Goal: Task Accomplishment & Management: Use online tool/utility

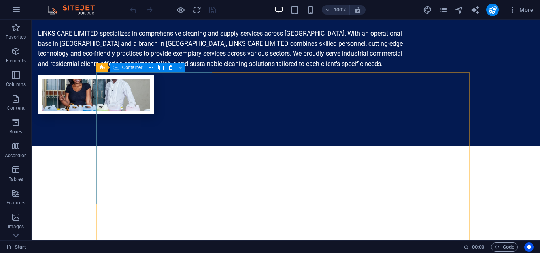
scroll to position [730, 0]
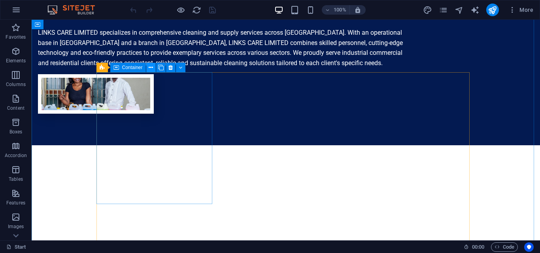
click at [153, 68] on button at bounding box center [150, 67] width 9 height 9
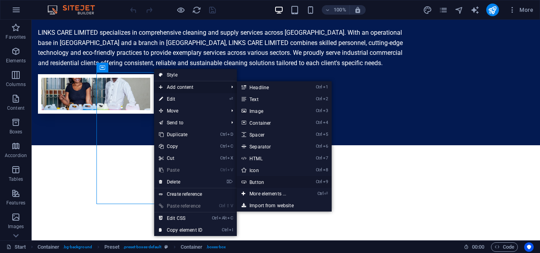
click at [262, 182] on link "Ctrl 9 Button" at bounding box center [269, 182] width 65 height 12
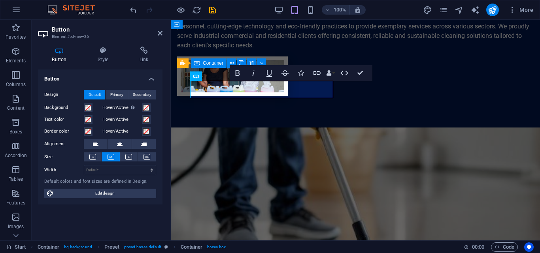
scroll to position [718, 0]
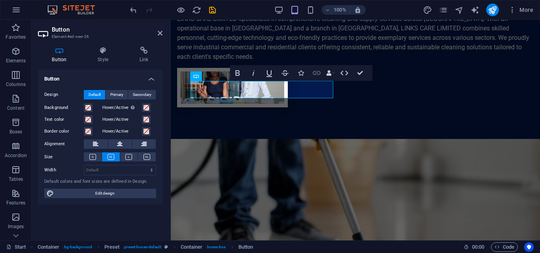
click at [315, 75] on icon "button" at bounding box center [317, 73] width 8 height 4
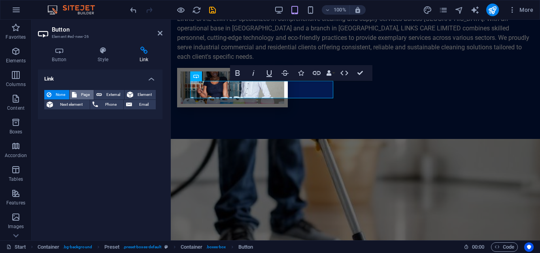
click at [87, 93] on span "Page" at bounding box center [85, 94] width 12 height 9
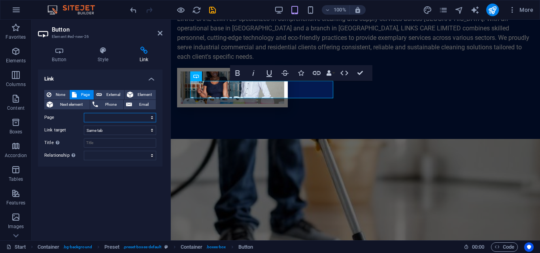
click at [151, 118] on select "Start Subpage Legal Notice Privacy" at bounding box center [120, 117] width 72 height 9
select select "1"
click at [84, 113] on select "Start Subpage Legal Notice Privacy" at bounding box center [120, 117] width 72 height 9
click at [152, 155] on select "alternate author bookmark external help license next nofollow noreferrer noopen…" at bounding box center [120, 155] width 72 height 9
select select "tag"
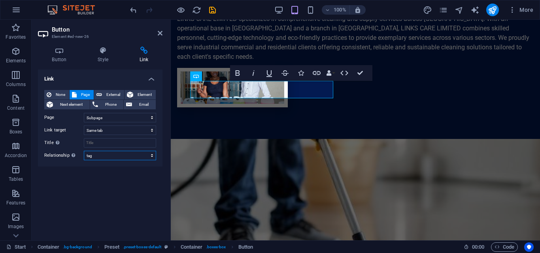
click at [84, 151] on select "alternate author bookmark external help license next nofollow noreferrer noopen…" at bounding box center [120, 155] width 72 height 9
click at [152, 157] on select "alternate author bookmark external help license next nofollow noreferrer noopen…" at bounding box center [120, 155] width 72 height 9
select select
click at [84, 151] on select "alternate author bookmark external help license next nofollow noreferrer noopen…" at bounding box center [120, 155] width 72 height 9
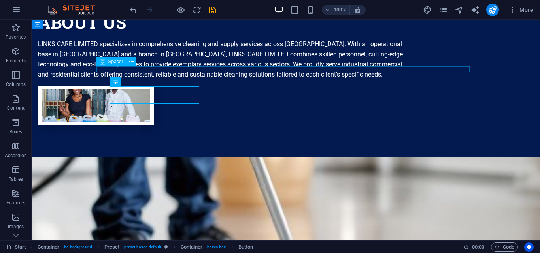
scroll to position [730, 0]
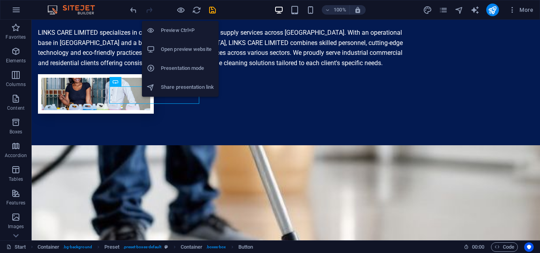
click at [181, 28] on h6 "Preview Ctrl+P" at bounding box center [187, 30] width 53 height 9
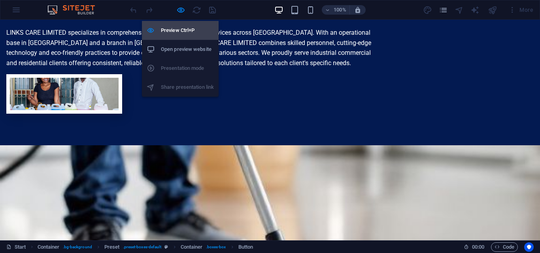
scroll to position [710, 0]
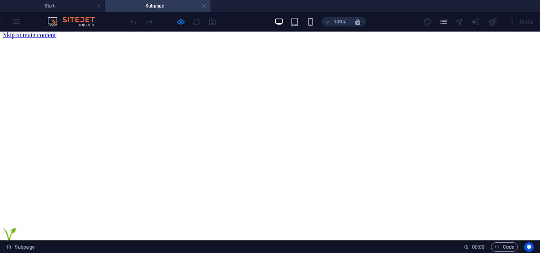
scroll to position [0, 0]
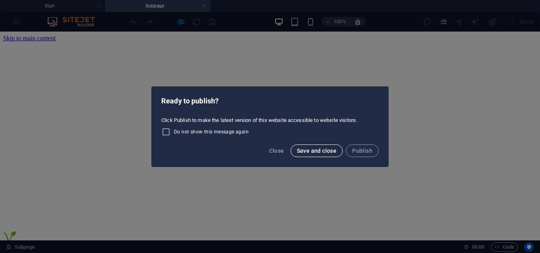
click at [309, 152] on span "Save and close" at bounding box center [317, 151] width 40 height 6
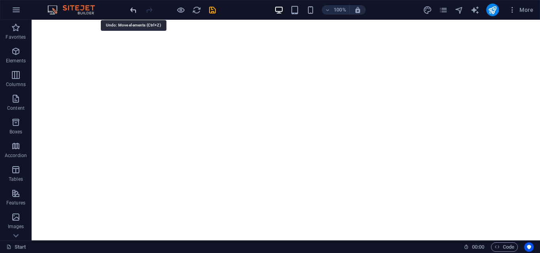
click at [135, 11] on icon "undo" at bounding box center [133, 10] width 9 height 9
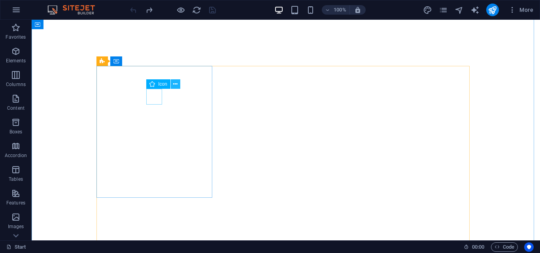
click at [177, 85] on icon at bounding box center [175, 84] width 4 height 8
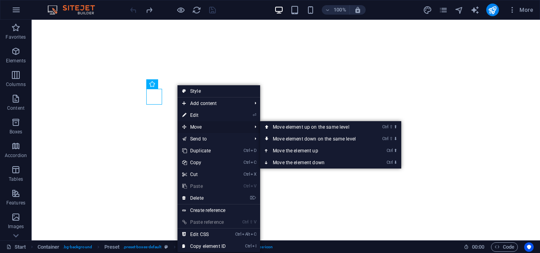
click at [202, 125] on span "Move" at bounding box center [212, 127] width 71 height 12
click at [319, 127] on link "Ctrl ⇧ ⬆ Move element up on the same level" at bounding box center [315, 127] width 111 height 12
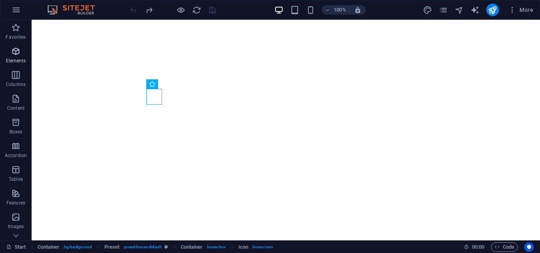
click at [9, 53] on span "Elements" at bounding box center [16, 56] width 32 height 19
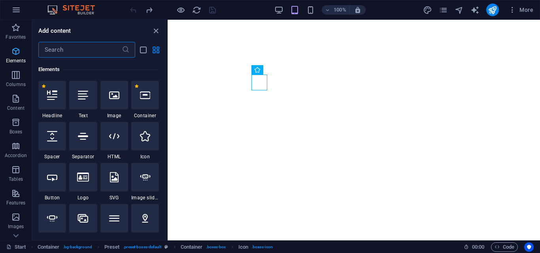
scroll to position [84, 0]
click at [157, 32] on icon "close panel" at bounding box center [155, 30] width 9 height 9
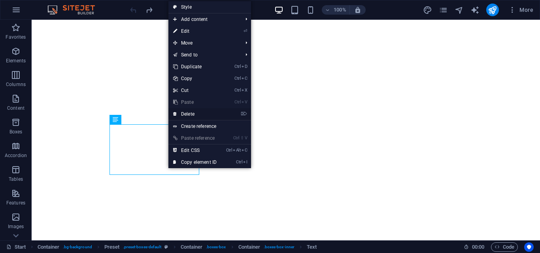
click at [189, 110] on link "⌦ Delete" at bounding box center [194, 114] width 53 height 12
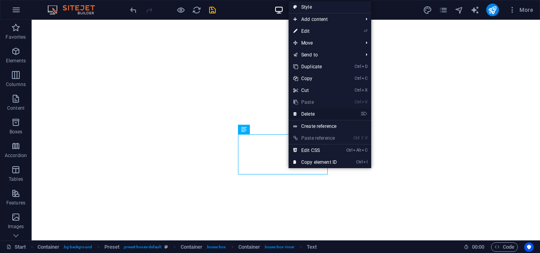
click at [306, 113] on link "⌦ Delete" at bounding box center [315, 114] width 53 height 12
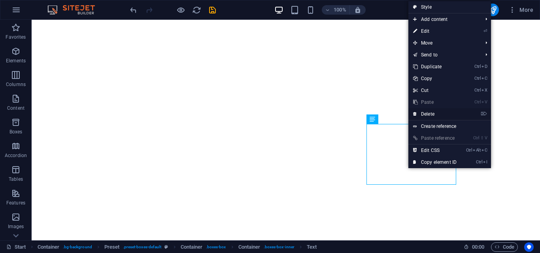
click at [426, 113] on link "⌦ Delete" at bounding box center [434, 114] width 53 height 12
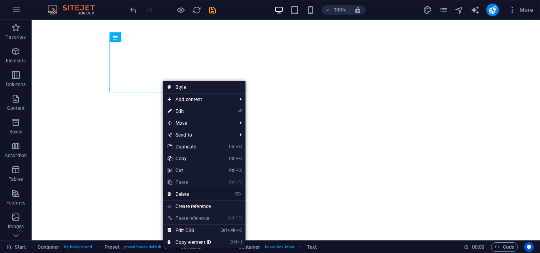
click at [196, 190] on link "⌦ Delete" at bounding box center [189, 195] width 53 height 12
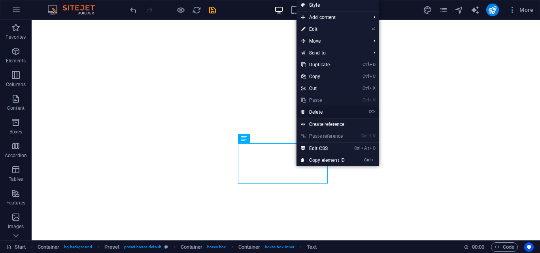
click at [321, 113] on link "⌦ Delete" at bounding box center [322, 112] width 53 height 12
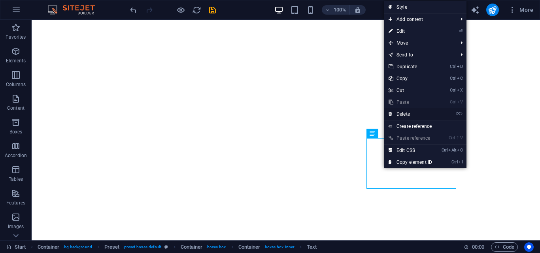
click at [401, 112] on link "⌦ Delete" at bounding box center [410, 114] width 53 height 12
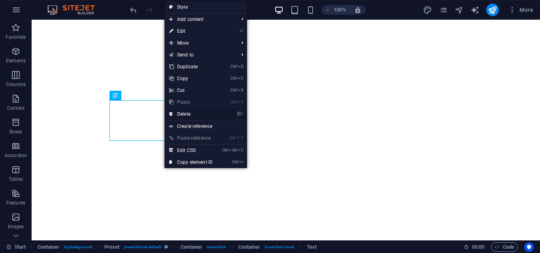
click at [191, 112] on link "⌦ Delete" at bounding box center [190, 114] width 53 height 12
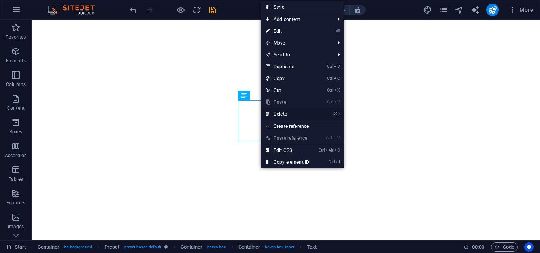
click at [276, 114] on link "⌦ Delete" at bounding box center [287, 114] width 53 height 12
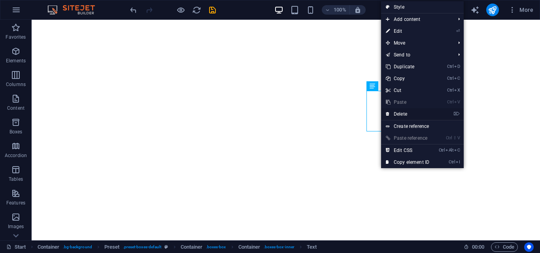
click at [392, 108] on link "⌦ Delete" at bounding box center [407, 114] width 53 height 12
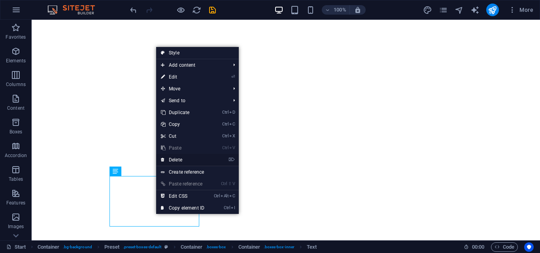
click at [176, 154] on link "⌦ Delete" at bounding box center [182, 160] width 53 height 12
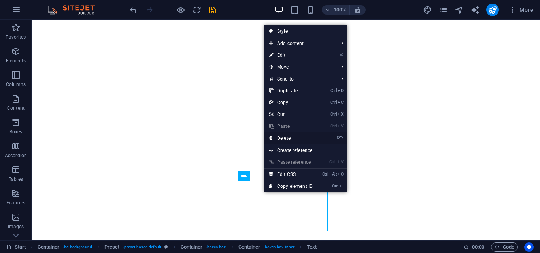
click at [300, 140] on link "⌦ Delete" at bounding box center [290, 138] width 53 height 12
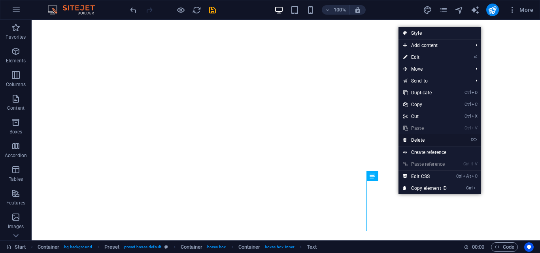
click at [428, 140] on link "⌦ Delete" at bounding box center [424, 140] width 53 height 12
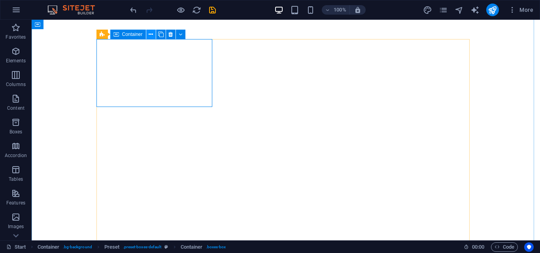
click at [149, 35] on icon at bounding box center [151, 34] width 4 height 8
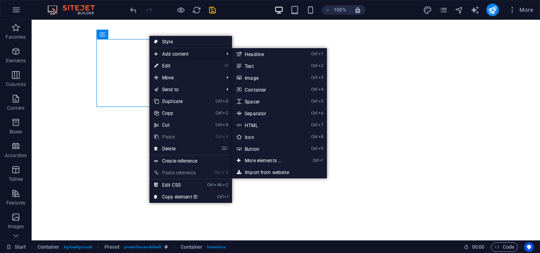
click at [205, 54] on span "Add content" at bounding box center [184, 54] width 71 height 12
click at [258, 147] on link "Ctrl 9 Button" at bounding box center [264, 149] width 65 height 12
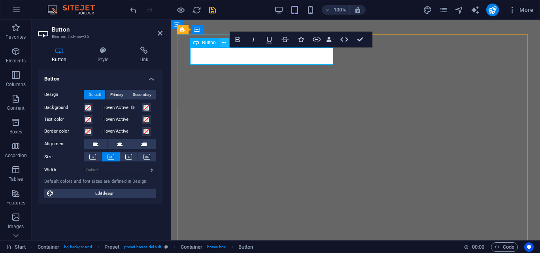
click at [222, 44] on icon at bounding box center [224, 43] width 4 height 8
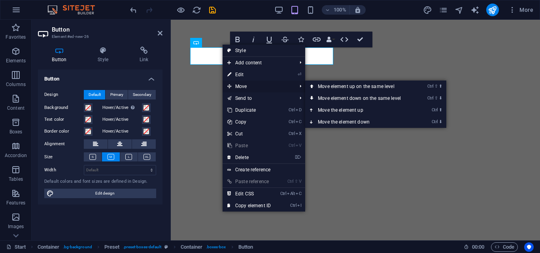
click at [248, 83] on span "Move" at bounding box center [258, 87] width 71 height 12
click at [339, 119] on link "Ctrl ⬇ Move the element down" at bounding box center [360, 122] width 111 height 12
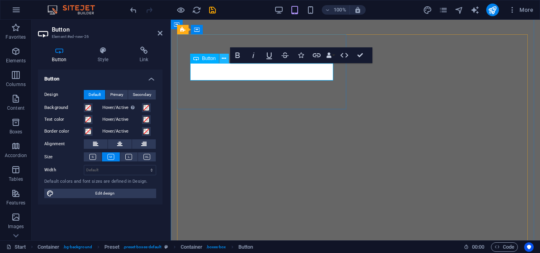
click at [223, 59] on icon at bounding box center [224, 59] width 4 height 8
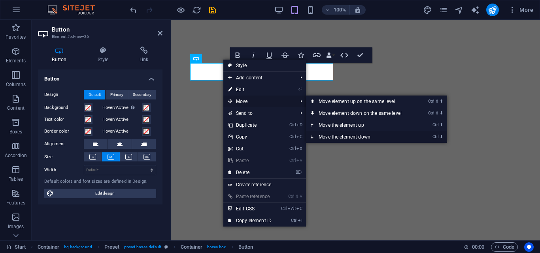
click at [336, 135] on link "Ctrl ⬇ Move the element down" at bounding box center [361, 137] width 111 height 12
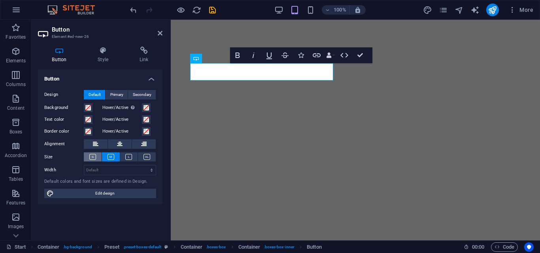
click at [96, 155] on button at bounding box center [93, 157] width 18 height 9
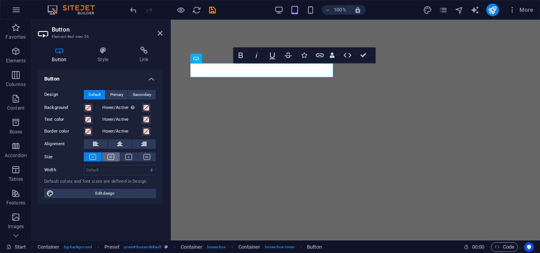
click at [113, 158] on icon at bounding box center [110, 157] width 7 height 6
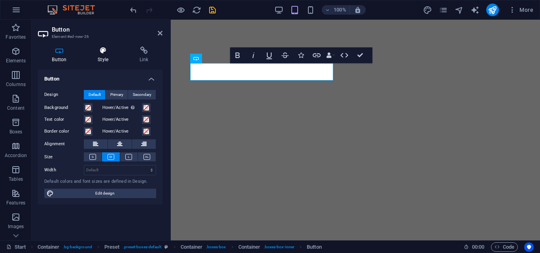
click at [104, 60] on h4 "Style" at bounding box center [105, 55] width 42 height 17
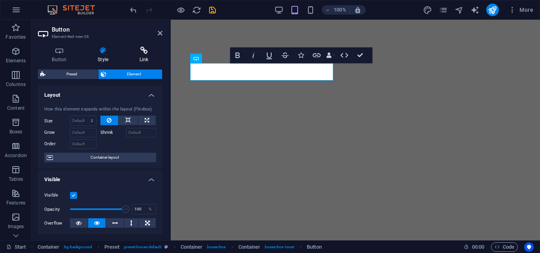
click at [140, 59] on h4 "Link" at bounding box center [143, 55] width 37 height 17
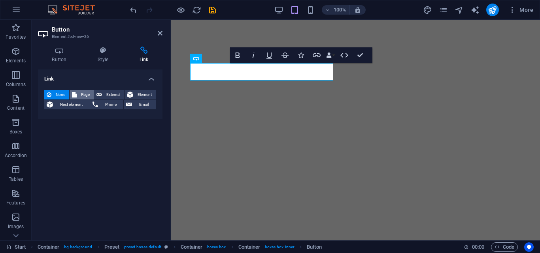
click at [82, 95] on span "Page" at bounding box center [85, 94] width 12 height 9
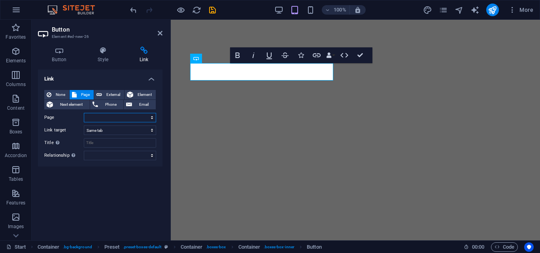
click at [140, 117] on select "Start Subpage Legal Notice Privacy" at bounding box center [120, 117] width 72 height 9
click at [115, 93] on span "External" at bounding box center [112, 94] width 17 height 9
select select
select select "blank"
click at [81, 92] on span "Page" at bounding box center [85, 94] width 12 height 9
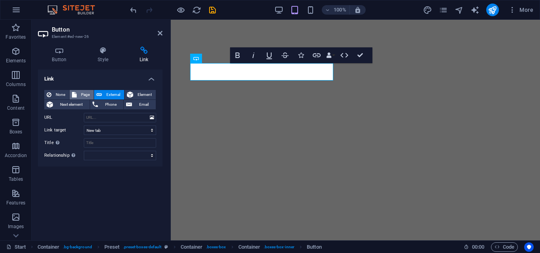
select select
click at [150, 132] on select "New tab Same tab Overlay" at bounding box center [120, 130] width 72 height 9
select select "overlay"
click at [84, 126] on select "New tab Same tab Overlay" at bounding box center [120, 130] width 72 height 9
select select
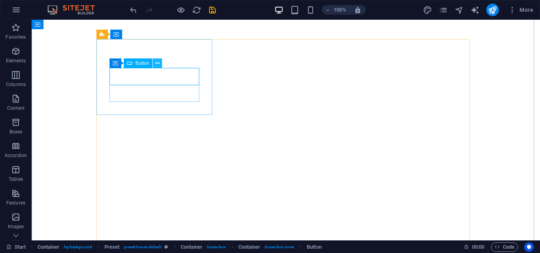
click at [158, 64] on icon at bounding box center [157, 63] width 4 height 8
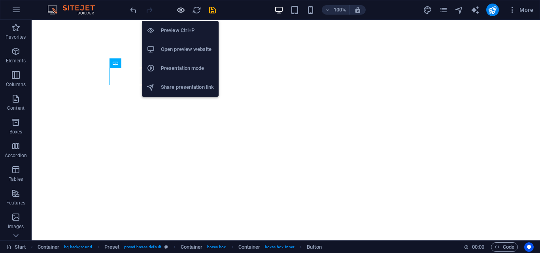
click at [180, 9] on icon "button" at bounding box center [180, 10] width 9 height 9
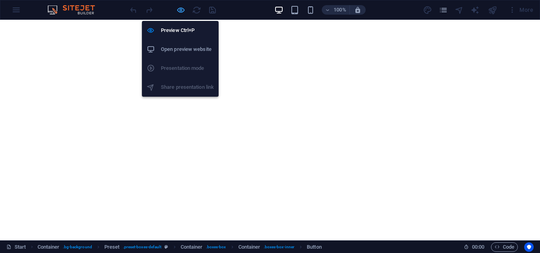
click at [181, 10] on icon "button" at bounding box center [180, 10] width 9 height 9
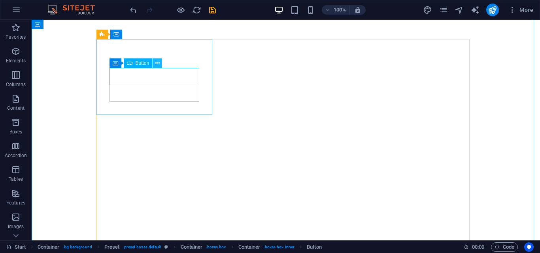
click at [155, 64] on icon at bounding box center [157, 63] width 4 height 8
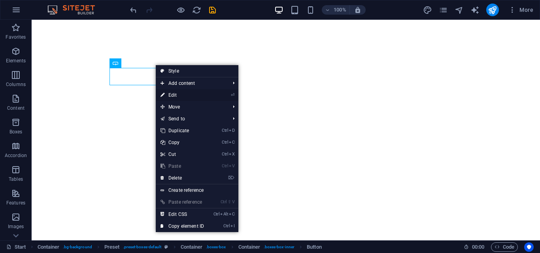
click at [176, 92] on link "⏎ Edit" at bounding box center [182, 95] width 53 height 12
select select
select select "overlay"
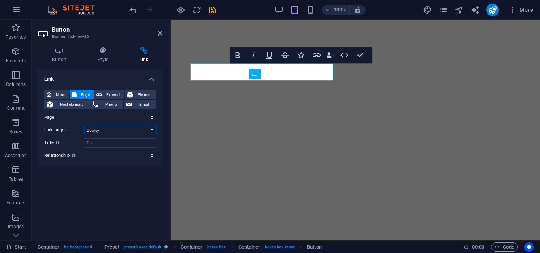
click at [153, 130] on select "New tab Same tab Overlay" at bounding box center [120, 130] width 72 height 9
select select
click at [84, 126] on select "New tab Same tab Overlay" at bounding box center [120, 130] width 72 height 9
click at [152, 118] on select "Start Subpage Legal Notice Privacy" at bounding box center [120, 117] width 72 height 9
select select "1"
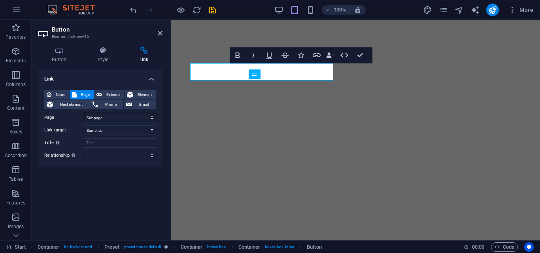
click at [84, 113] on select "Start Subpage Legal Notice Privacy" at bounding box center [120, 117] width 72 height 9
click at [151, 131] on select "New tab Same tab Overlay" at bounding box center [120, 130] width 72 height 9
select select "overlay"
click at [84, 126] on select "New tab Same tab Overlay" at bounding box center [120, 130] width 72 height 9
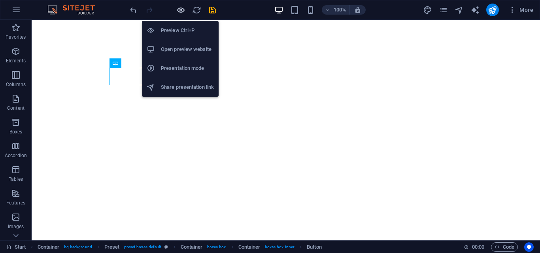
click at [176, 9] on icon "button" at bounding box center [180, 10] width 9 height 9
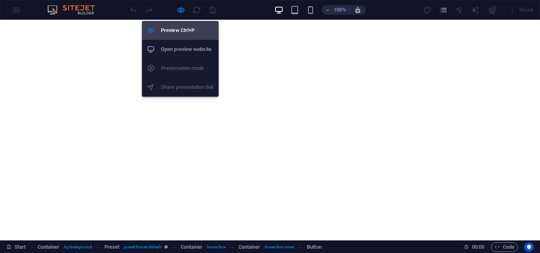
click at [177, 24] on li "Preview Ctrl+P" at bounding box center [180, 30] width 77 height 19
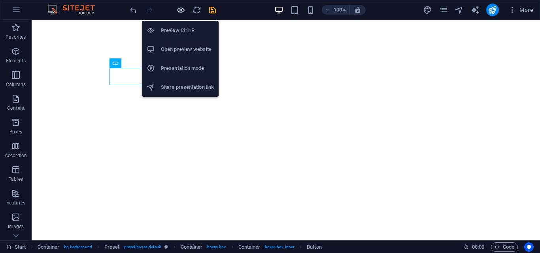
click at [182, 10] on icon "button" at bounding box center [180, 10] width 9 height 9
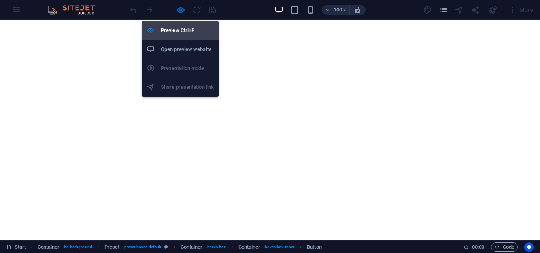
click at [181, 30] on h6 "Preview Ctrl+P" at bounding box center [187, 30] width 53 height 9
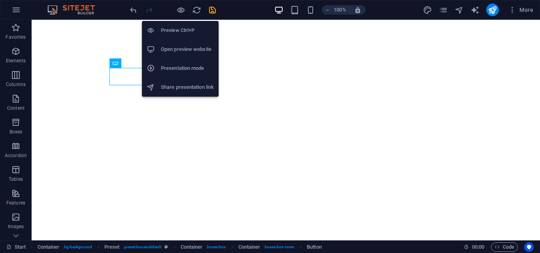
click at [181, 30] on h6 "Preview Ctrl+P" at bounding box center [187, 30] width 53 height 9
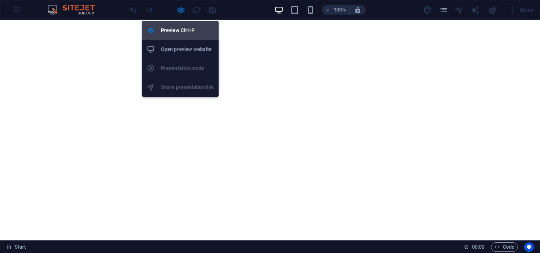
click at [181, 28] on h6 "Preview Ctrl+P" at bounding box center [187, 30] width 53 height 9
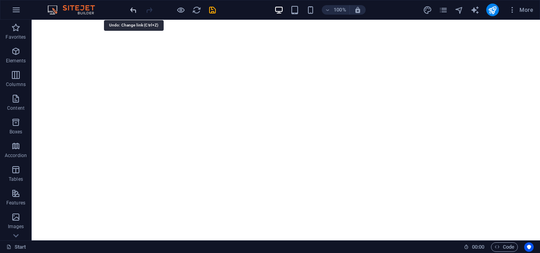
click at [134, 8] on icon "undo" at bounding box center [133, 10] width 9 height 9
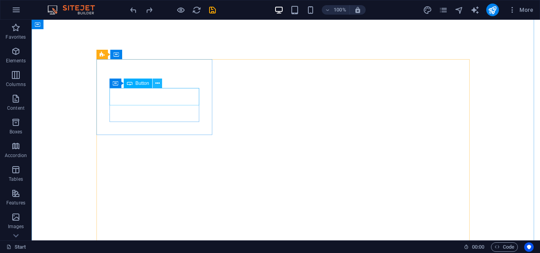
click at [155, 85] on icon at bounding box center [157, 83] width 4 height 8
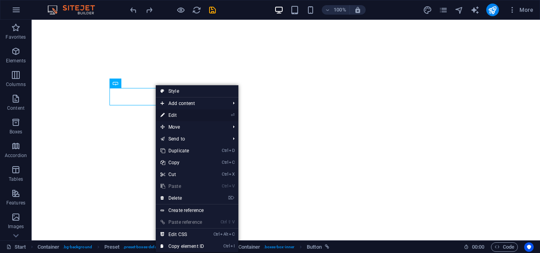
click at [210, 115] on li "⏎ Edit" at bounding box center [197, 115] width 83 height 12
click at [234, 112] on mark "⏎" at bounding box center [233, 115] width 4 height 12
select select "1"
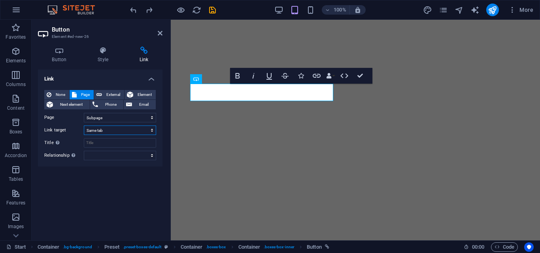
click at [152, 130] on select "New tab Same tab Overlay" at bounding box center [120, 130] width 72 height 9
select select "overlay"
click at [84, 126] on select "New tab Same tab Overlay" at bounding box center [120, 130] width 72 height 9
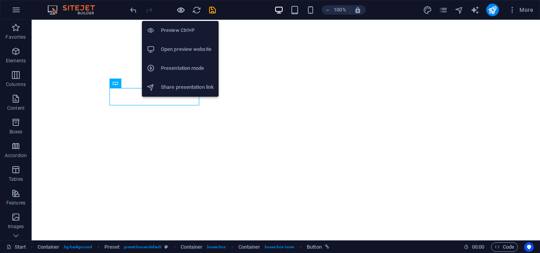
click at [181, 10] on icon "button" at bounding box center [180, 10] width 9 height 9
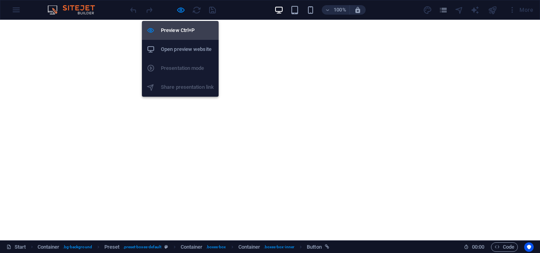
click at [179, 30] on h6 "Preview Ctrl+P" at bounding box center [187, 30] width 53 height 9
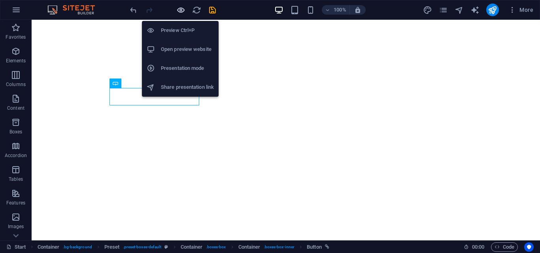
click at [181, 9] on icon "button" at bounding box center [180, 10] width 9 height 9
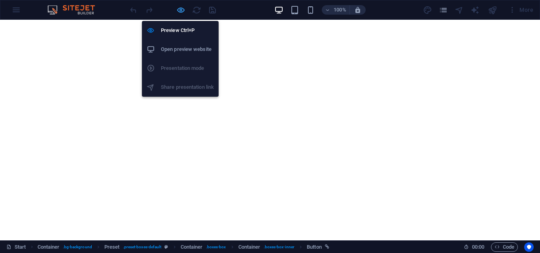
click at [181, 10] on icon "button" at bounding box center [180, 10] width 9 height 9
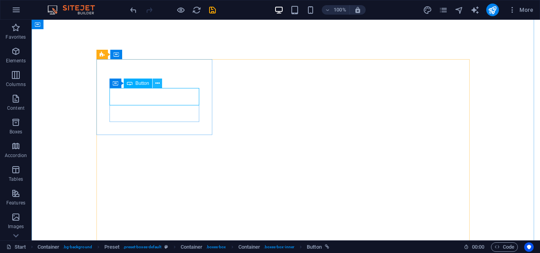
click at [157, 83] on icon at bounding box center [157, 83] width 4 height 8
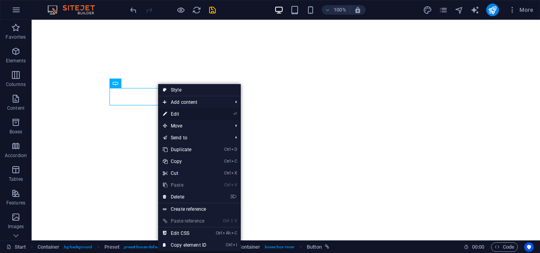
click at [206, 115] on link "⏎ Edit" at bounding box center [184, 114] width 53 height 12
select select "1"
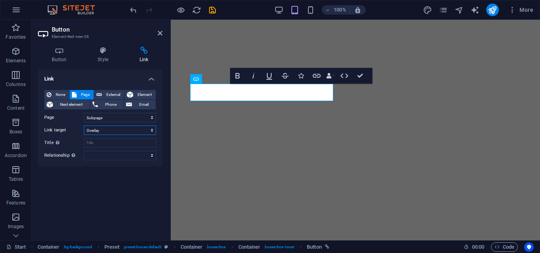
click at [153, 131] on select "New tab Same tab Overlay" at bounding box center [120, 130] width 72 height 9
select select "blank"
click at [84, 126] on select "New tab Same tab Overlay" at bounding box center [120, 130] width 72 height 9
click at [83, 105] on span "Next element" at bounding box center [71, 104] width 32 height 9
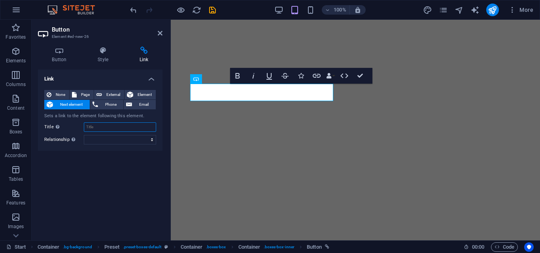
click at [107, 127] on input "Title Additional link description, should not be the same as the link text. The…" at bounding box center [120, 127] width 72 height 9
type input "i"
type input "Ind"
click at [140, 94] on span "Element" at bounding box center [145, 94] width 18 height 9
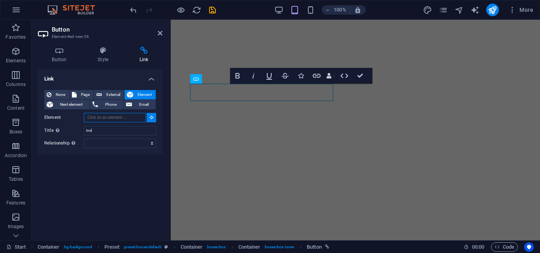
click at [136, 117] on input "Element" at bounding box center [115, 117] width 62 height 9
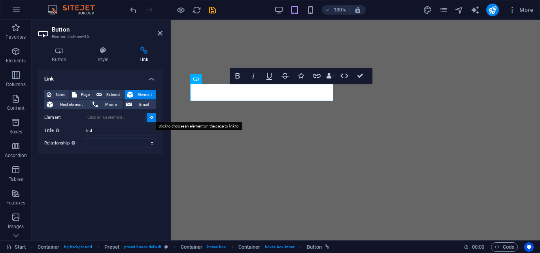
click at [148, 117] on button at bounding box center [151, 117] width 9 height 9
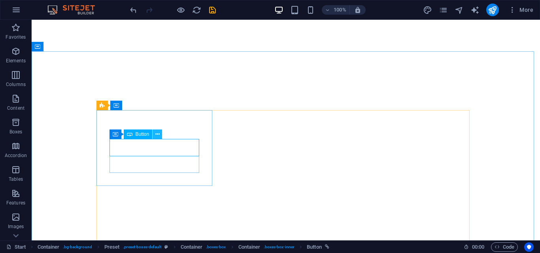
click at [158, 136] on icon at bounding box center [157, 134] width 4 height 8
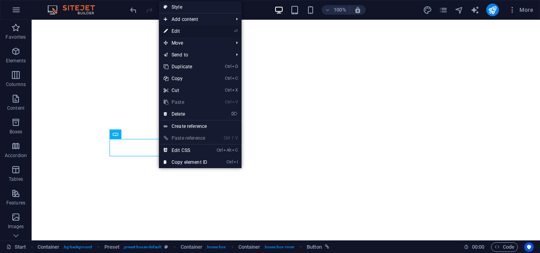
click at [206, 27] on link "⏎ Edit" at bounding box center [185, 31] width 53 height 12
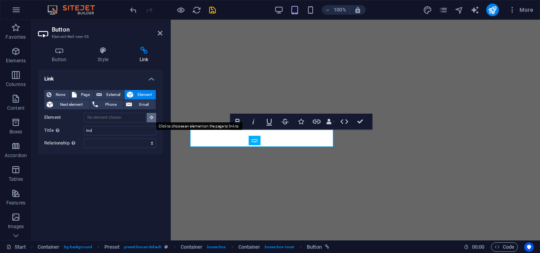
click at [150, 115] on button at bounding box center [151, 117] width 9 height 9
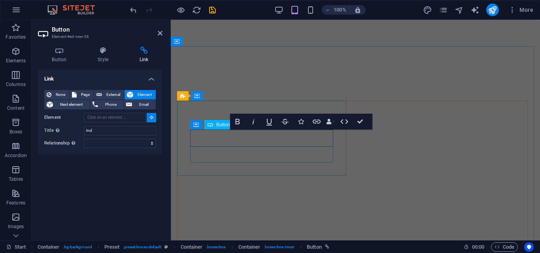
click at [217, 125] on span "Button" at bounding box center [223, 125] width 14 height 5
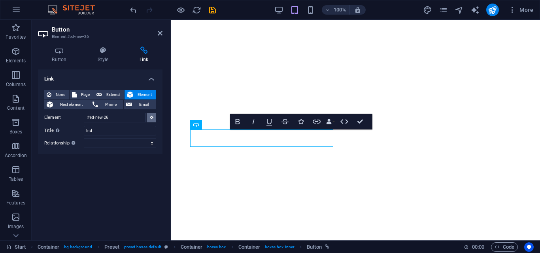
click at [155, 119] on button at bounding box center [151, 117] width 9 height 9
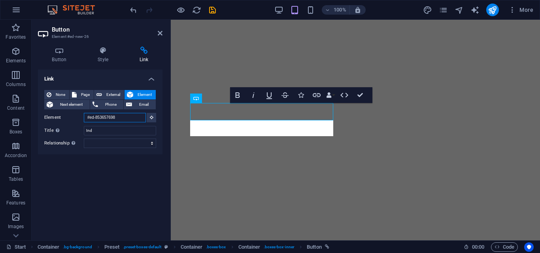
click at [134, 115] on input "#ed-853657698" at bounding box center [115, 117] width 62 height 9
type input "#"
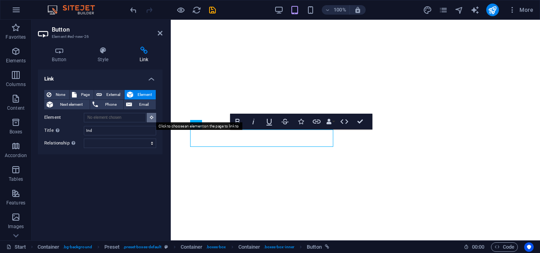
click at [150, 118] on icon at bounding box center [152, 117] width 4 height 4
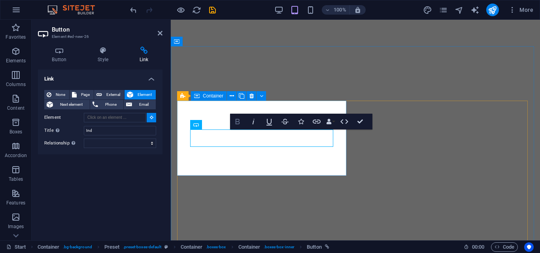
type input "#ed-853657689"
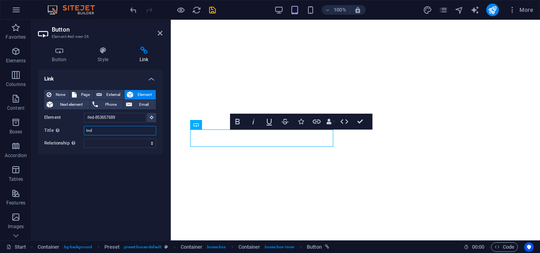
click at [128, 130] on input "Ind" at bounding box center [120, 130] width 72 height 9
type input "Industrial Cleaning"
click at [154, 144] on select "alternate author bookmark external help license next nofollow noreferrer noopen…" at bounding box center [120, 143] width 72 height 9
click at [137, 178] on div "Link None Page External Element Next element Phone Email Page Start Subpage Leg…" at bounding box center [100, 152] width 124 height 165
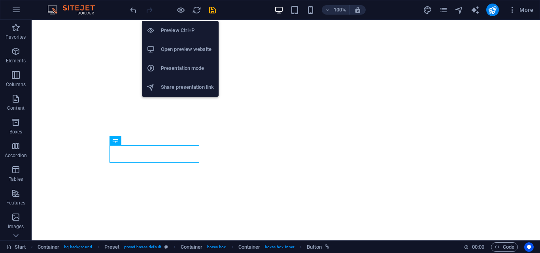
click at [179, 26] on h6 "Preview Ctrl+P" at bounding box center [187, 30] width 53 height 9
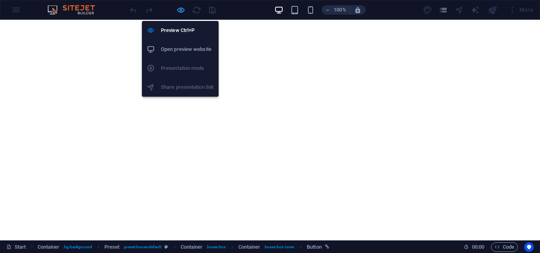
click at [180, 8] on icon "button" at bounding box center [180, 10] width 9 height 9
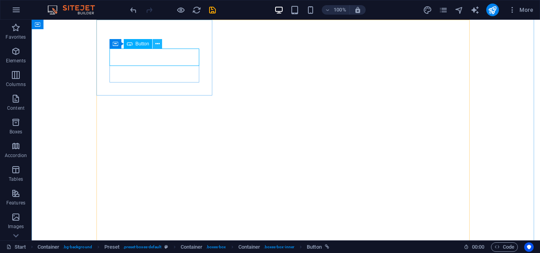
click at [158, 45] on icon at bounding box center [157, 44] width 4 height 8
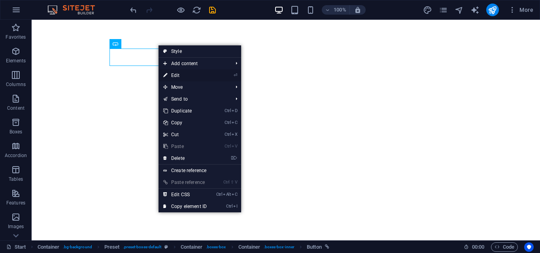
click at [184, 73] on link "⏎ Edit" at bounding box center [184, 76] width 53 height 12
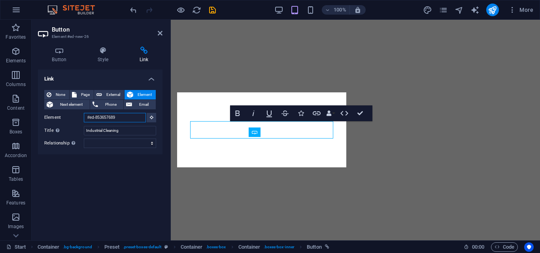
click at [123, 119] on input "#ed-853657689" at bounding box center [115, 117] width 62 height 9
type input "#"
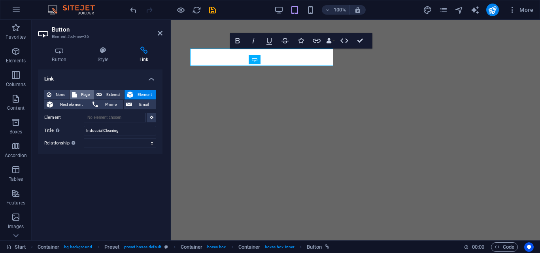
click at [84, 96] on span "Page" at bounding box center [85, 94] width 12 height 9
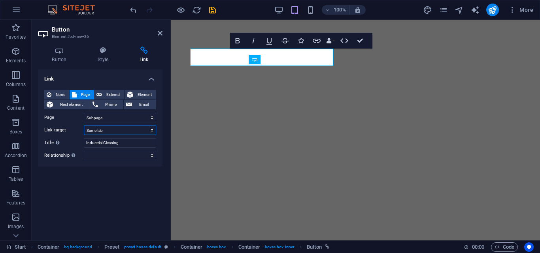
click at [152, 131] on select "New tab Same tab Overlay" at bounding box center [120, 130] width 72 height 9
click at [163, 78] on div "Button Style Link Button Design Default Primary Secondary Background Hover/Acti…" at bounding box center [100, 140] width 137 height 200
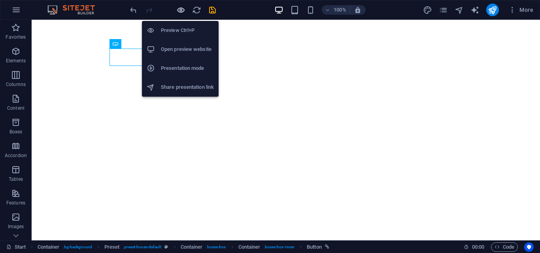
click at [179, 11] on icon "button" at bounding box center [180, 10] width 9 height 9
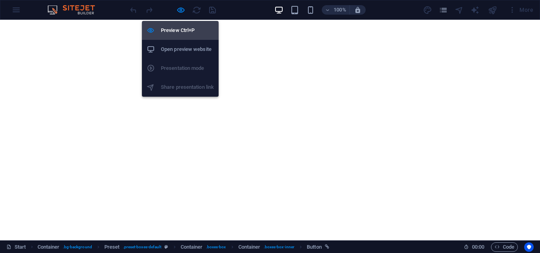
click at [179, 26] on h6 "Preview Ctrl+P" at bounding box center [187, 30] width 53 height 9
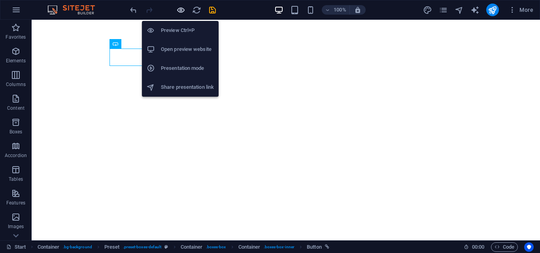
click at [182, 8] on icon "button" at bounding box center [180, 10] width 9 height 9
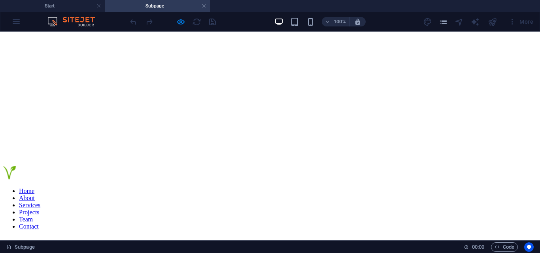
scroll to position [0, 0]
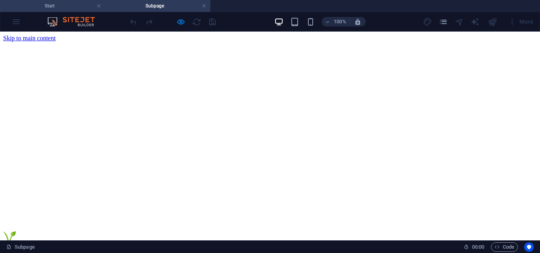
click at [77, 7] on h4 "Start" at bounding box center [52, 6] width 105 height 9
click at [168, 5] on h4 "Subpage" at bounding box center [157, 6] width 105 height 9
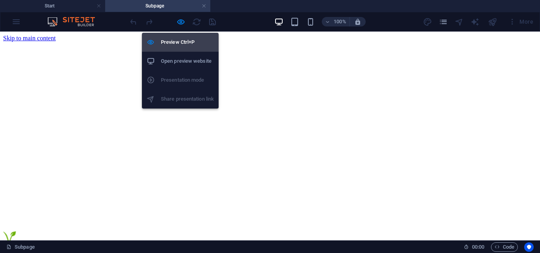
click at [179, 41] on h6 "Preview Ctrl+P" at bounding box center [187, 42] width 53 height 9
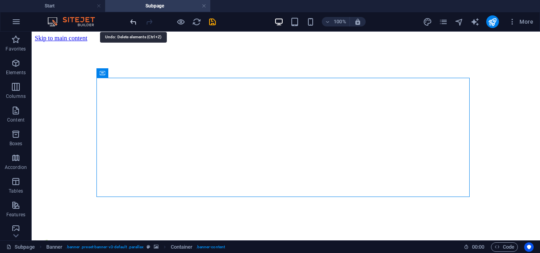
click at [137, 23] on icon "undo" at bounding box center [133, 21] width 9 height 9
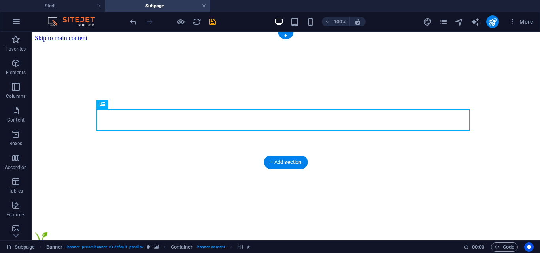
click at [73, 42] on figure at bounding box center [286, 42] width 502 height 0
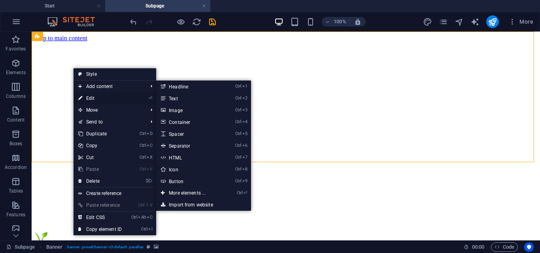
click at [89, 98] on link "⏎ Edit" at bounding box center [100, 98] width 53 height 12
select select "vh"
select select "%"
select select "px"
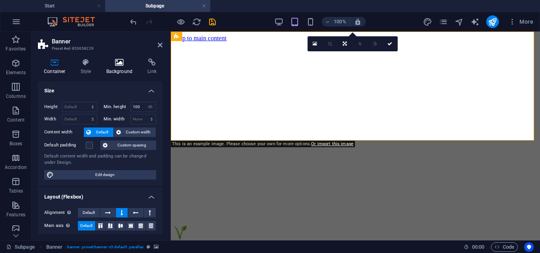
click at [119, 68] on h4 "Background" at bounding box center [120, 66] width 41 height 17
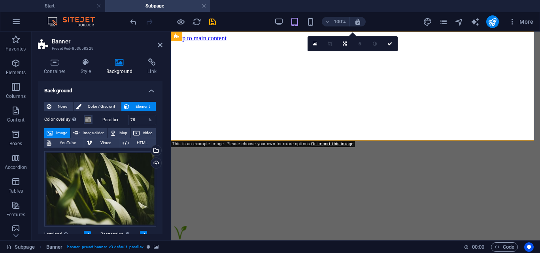
click at [64, 133] on span "Image" at bounding box center [61, 132] width 13 height 9
click at [153, 163] on div "Upload" at bounding box center [155, 164] width 12 height 12
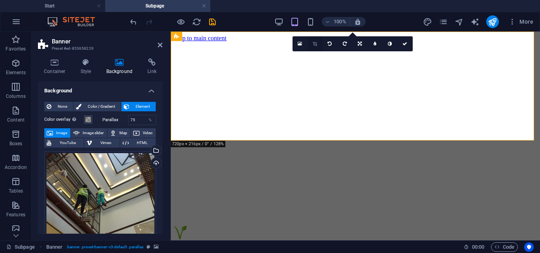
click at [313, 42] on icon at bounding box center [315, 43] width 4 height 5
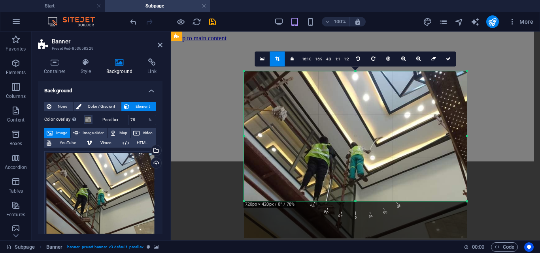
drag, startPoint x: 355, startPoint y: 220, endPoint x: 358, endPoint y: 183, distance: 37.3
click at [358, 183] on div "180 170 160 150 140 130 120 110 100 90 80 70 60 50 40 30 20 10 0 -10 -20 -30 -4…" at bounding box center [355, 136] width 223 height 130
click at [448, 55] on link at bounding box center [448, 58] width 15 height 15
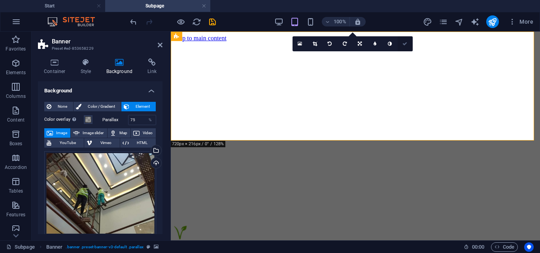
click at [405, 41] on link at bounding box center [405, 43] width 15 height 15
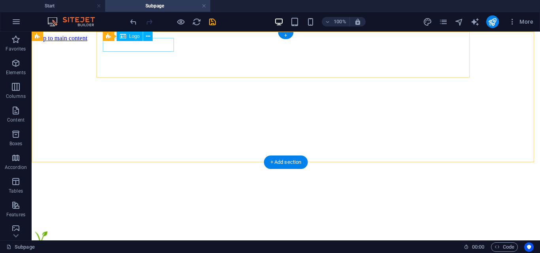
click at [162, 232] on div at bounding box center [286, 239] width 502 height 15
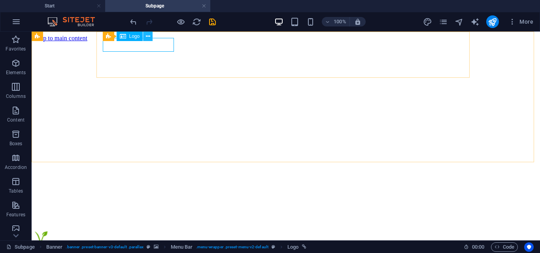
click at [147, 37] on icon at bounding box center [148, 36] width 4 height 8
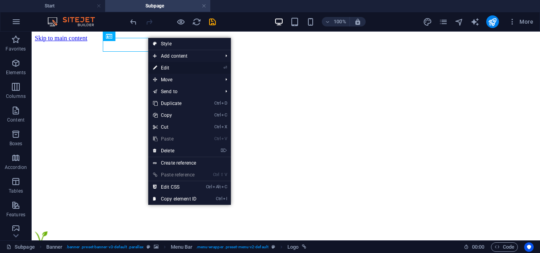
click at [162, 66] on link "⏎ Edit" at bounding box center [174, 68] width 53 height 12
select select "px"
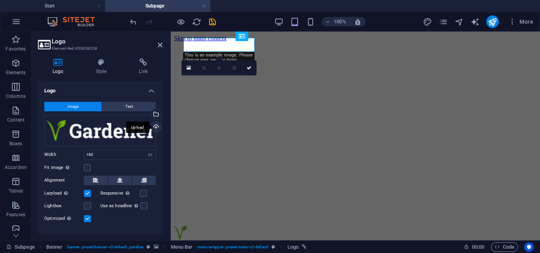
click at [153, 126] on div "Upload" at bounding box center [155, 128] width 12 height 12
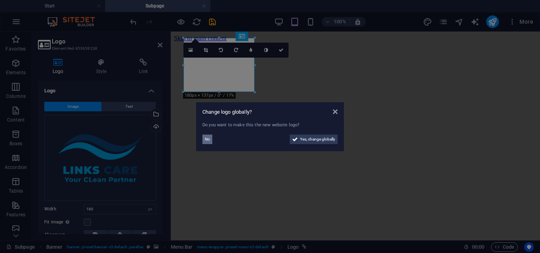
click at [206, 140] on span "No" at bounding box center [207, 139] width 5 height 9
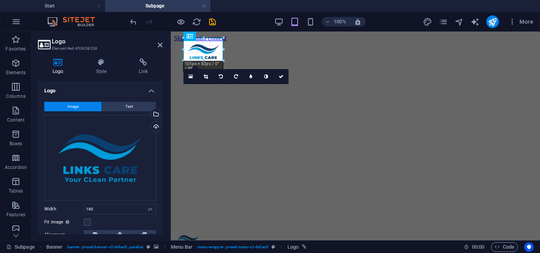
drag, startPoint x: 254, startPoint y: 92, endPoint x: 211, endPoint y: 45, distance: 63.5
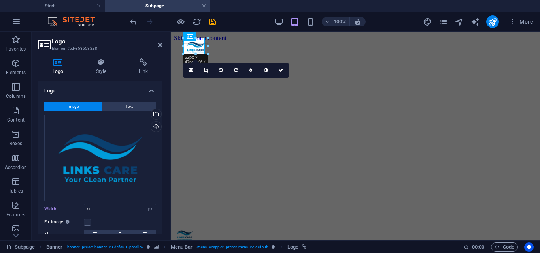
drag, startPoint x: 211, startPoint y: 49, endPoint x: 204, endPoint y: 40, distance: 11.3
type input "54"
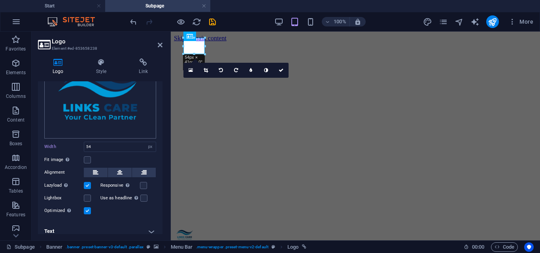
scroll to position [68, 0]
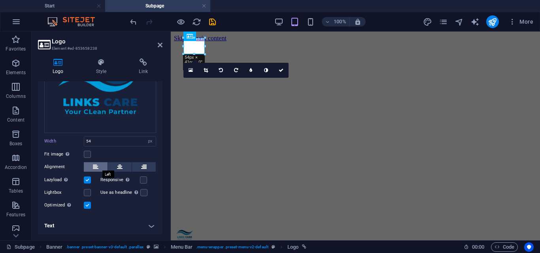
click at [101, 169] on button at bounding box center [96, 166] width 24 height 9
click at [115, 166] on button at bounding box center [120, 166] width 24 height 9
click at [94, 166] on icon at bounding box center [96, 166] width 6 height 9
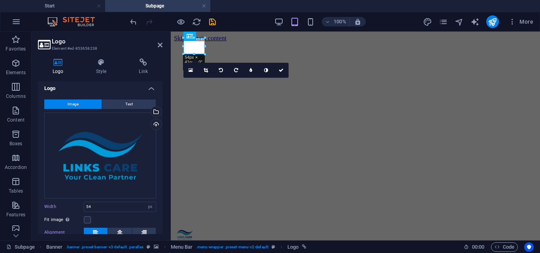
scroll to position [0, 0]
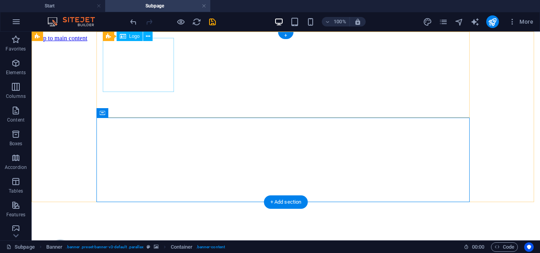
click at [139, 229] on div at bounding box center [286, 257] width 502 height 56
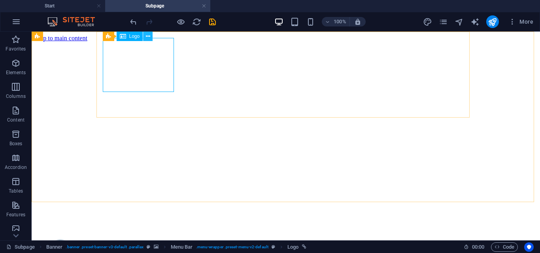
click at [147, 34] on icon at bounding box center [148, 36] width 4 height 8
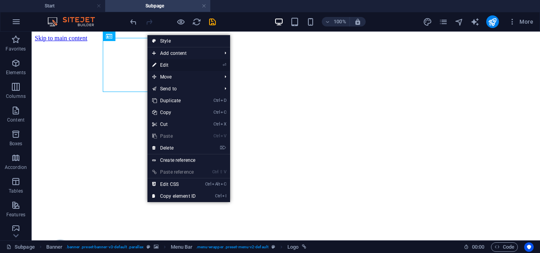
click at [185, 68] on link "⏎ Edit" at bounding box center [173, 65] width 53 height 12
select select "px"
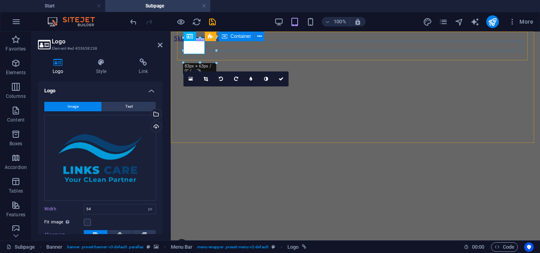
drag, startPoint x: 388, startPoint y: 81, endPoint x: 238, endPoint y: 50, distance: 152.9
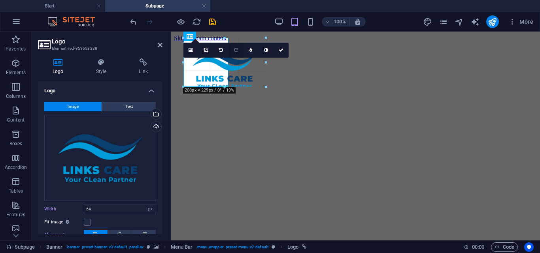
type input "113"
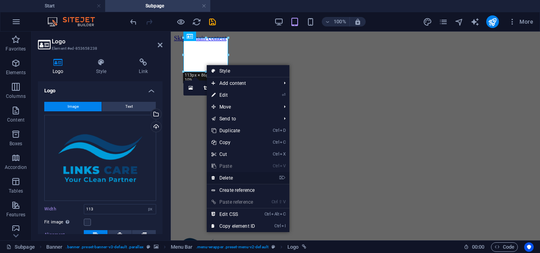
click at [239, 177] on link "⌦ Delete" at bounding box center [233, 178] width 53 height 12
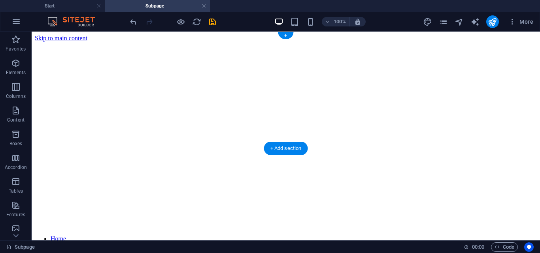
click at [87, 42] on figure at bounding box center [286, 42] width 502 height 0
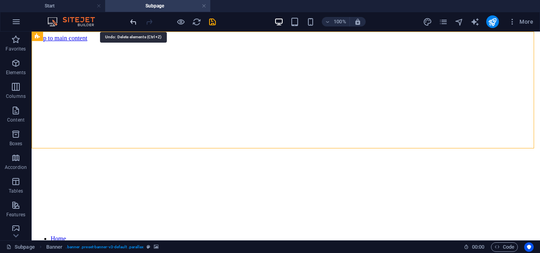
click at [132, 24] on icon "undo" at bounding box center [133, 21] width 9 height 9
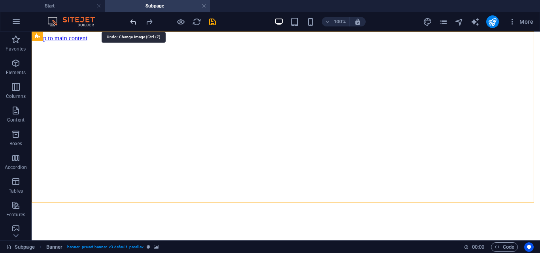
click at [132, 24] on icon "undo" at bounding box center [133, 21] width 9 height 9
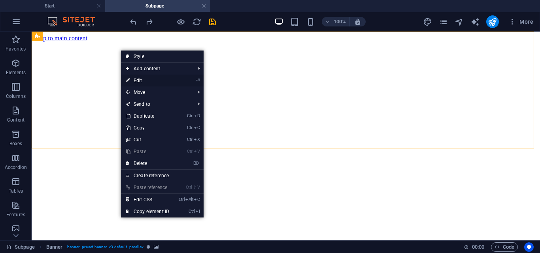
click at [145, 78] on link "⏎ Edit" at bounding box center [147, 81] width 53 height 12
select select "%"
select select "px"
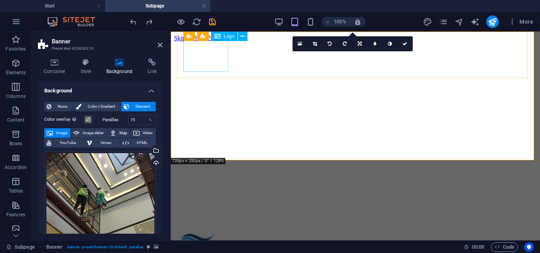
click at [211, 227] on div at bounding box center [355, 245] width 363 height 36
click at [246, 37] on button at bounding box center [242, 36] width 9 height 9
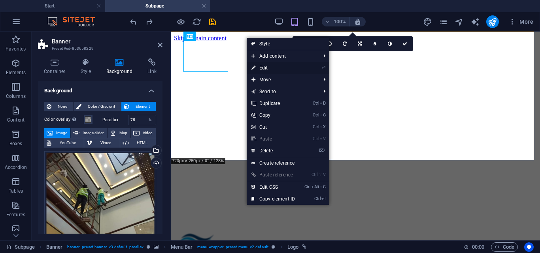
click at [257, 67] on link "⏎ Edit" at bounding box center [273, 68] width 53 height 12
select select "px"
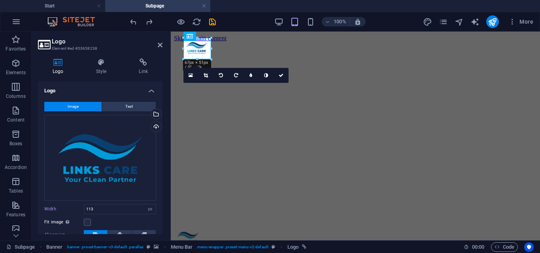
drag, startPoint x: 229, startPoint y: 72, endPoint x: 211, endPoint y: 54, distance: 25.2
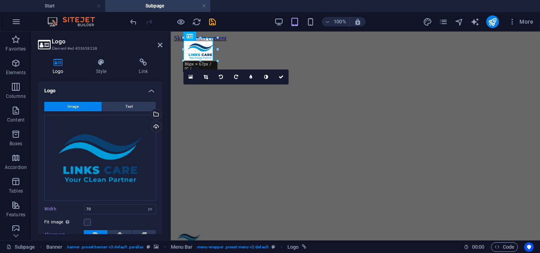
drag, startPoint x: 211, startPoint y: 48, endPoint x: 213, endPoint y: 54, distance: 5.9
type input "75"
click at [278, 77] on link at bounding box center [280, 76] width 15 height 15
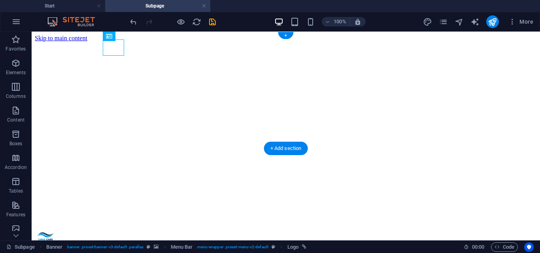
click at [74, 42] on figure at bounding box center [286, 42] width 502 height 0
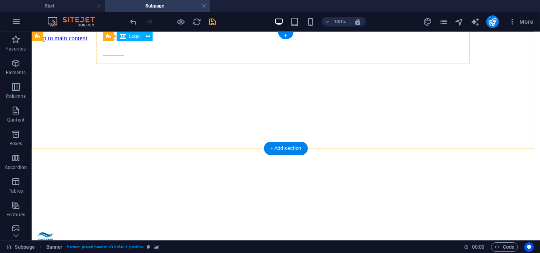
click at [112, 229] on div at bounding box center [286, 238] width 502 height 18
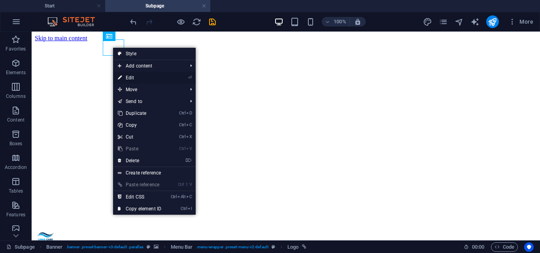
click at [150, 77] on link "⏎ Edit" at bounding box center [139, 78] width 53 height 12
select select "px"
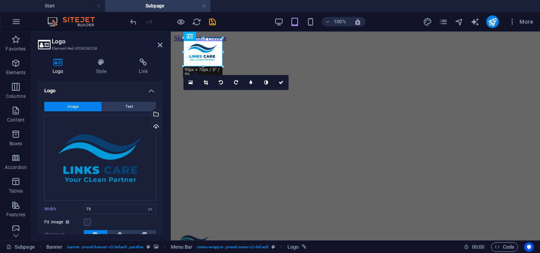
drag, startPoint x: 211, startPoint y: 59, endPoint x: 221, endPoint y: 67, distance: 12.7
type input "99"
click at [282, 81] on icon at bounding box center [281, 82] width 5 height 5
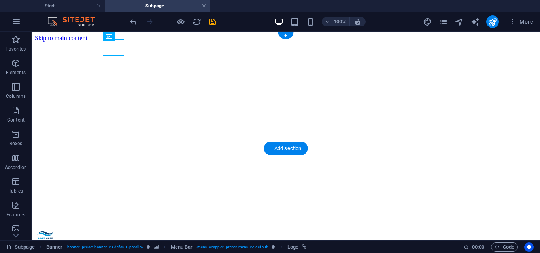
click at [84, 42] on figure at bounding box center [286, 42] width 502 height 0
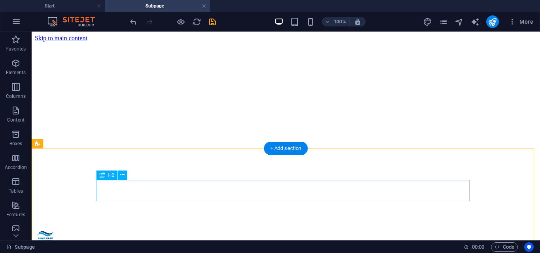
scroll to position [40, 0]
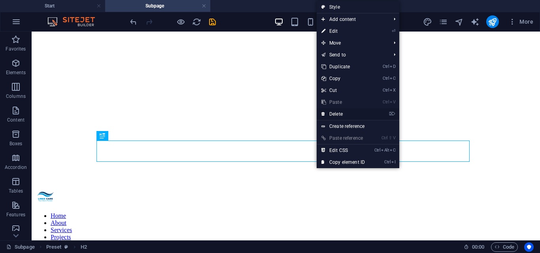
click at [339, 114] on link "⌦ Delete" at bounding box center [343, 114] width 53 height 12
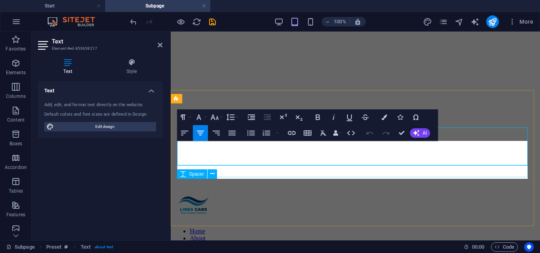
scroll to position [53, 0]
